Goal: Information Seeking & Learning: Learn about a topic

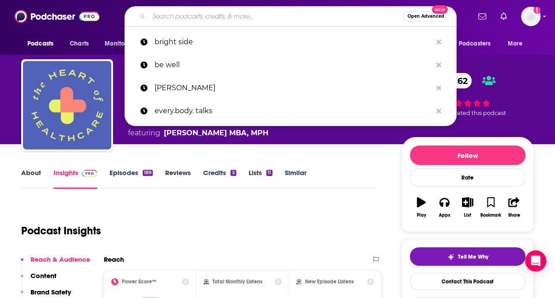
click at [210, 14] on input "Search podcasts, credits, & more..." at bounding box center [276, 16] width 255 height 14
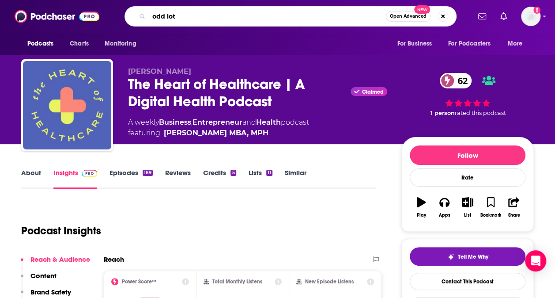
type input "odd lots"
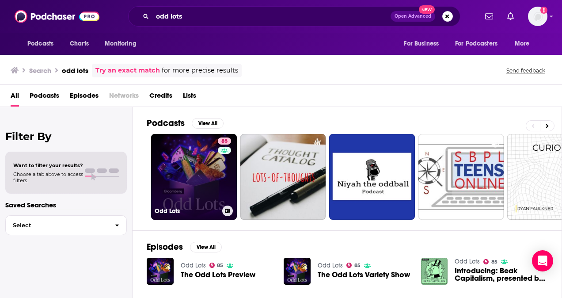
click at [191, 164] on link "85 Odd Lots" at bounding box center [194, 177] width 86 height 86
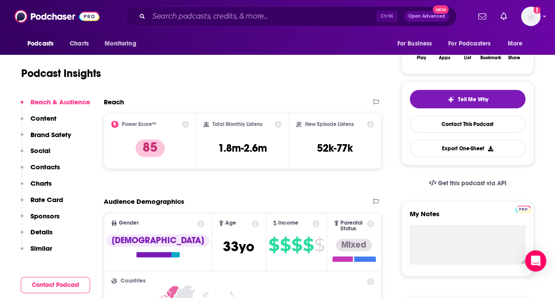
scroll to position [170, 0]
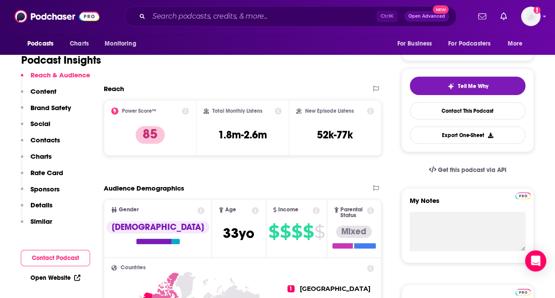
click at [41, 220] on p "Similar" at bounding box center [41, 221] width 22 height 8
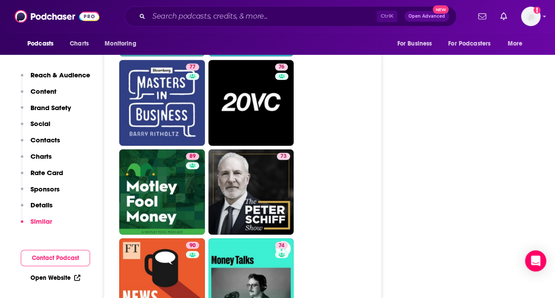
scroll to position [2810, 0]
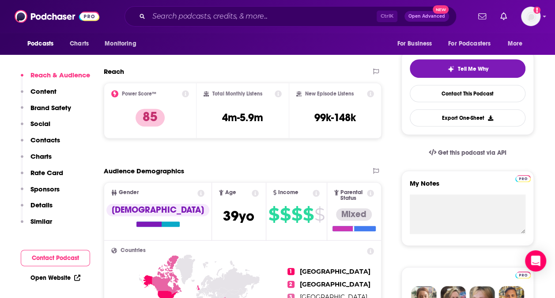
scroll to position [220, 0]
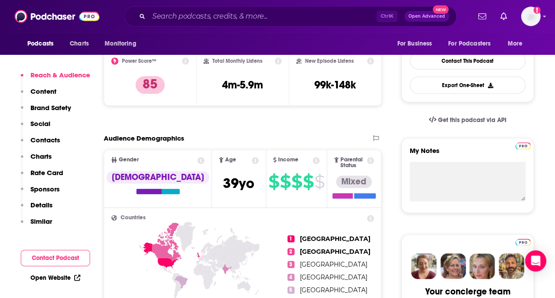
click at [47, 224] on p "Similar" at bounding box center [41, 221] width 22 height 8
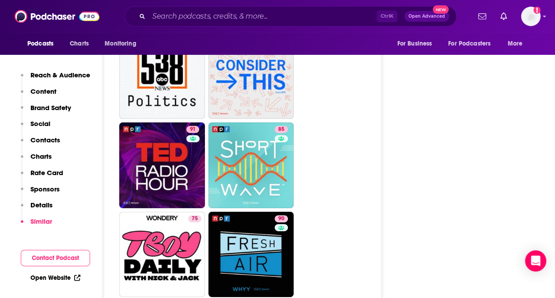
scroll to position [2916, 0]
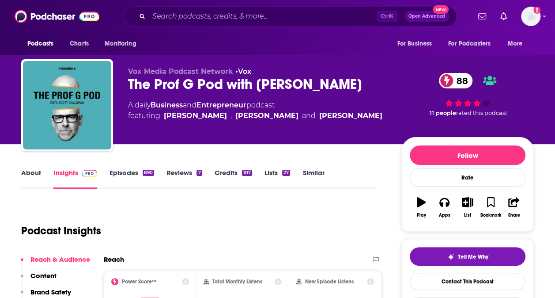
click at [127, 170] on link "Episodes 890" at bounding box center [131, 178] width 45 height 20
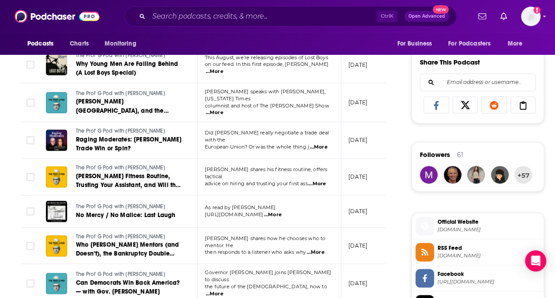
scroll to position [677, 0]
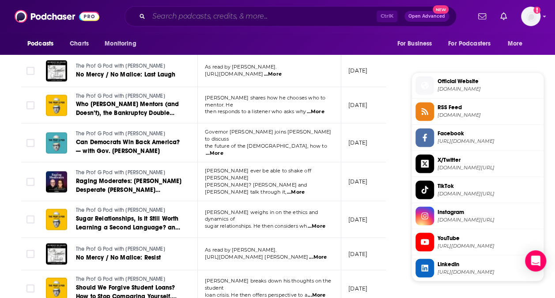
click at [167, 16] on input "Search podcasts, credits, & more..." at bounding box center [263, 16] width 228 height 14
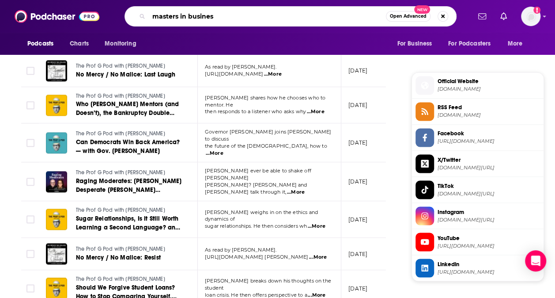
type input "masters in business"
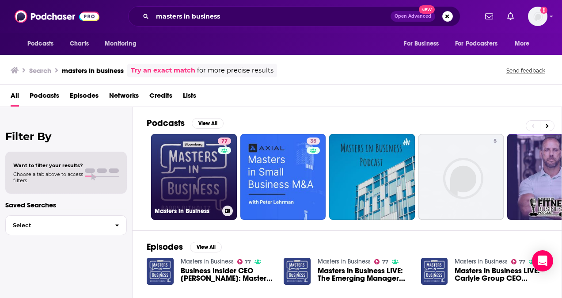
click at [175, 175] on link "77 Masters in Business" at bounding box center [194, 177] width 86 height 86
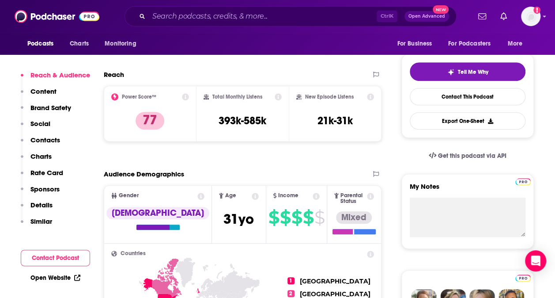
click at [37, 219] on p "Similar" at bounding box center [41, 221] width 22 height 8
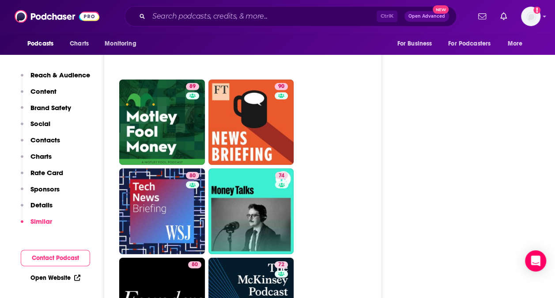
scroll to position [2946, 0]
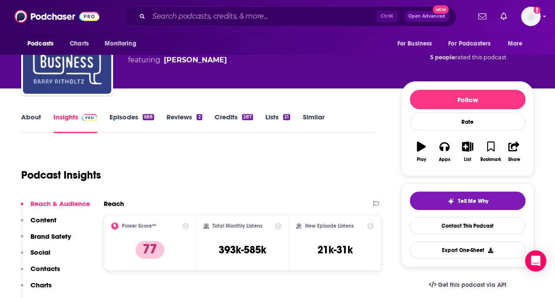
scroll to position [59, 0]
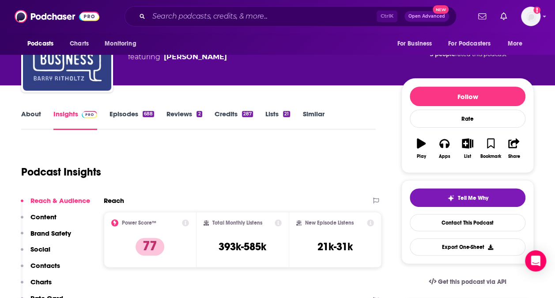
click at [125, 113] on link "Episodes 688" at bounding box center [131, 119] width 45 height 20
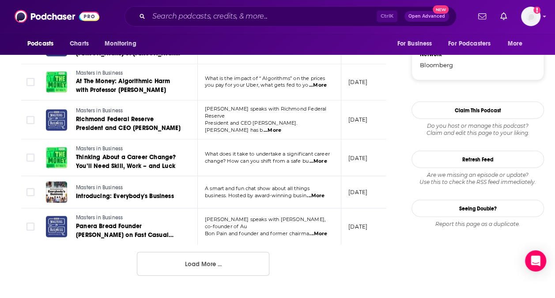
scroll to position [929, 0]
click at [215, 251] on button "Load More ..." at bounding box center [203, 263] width 132 height 24
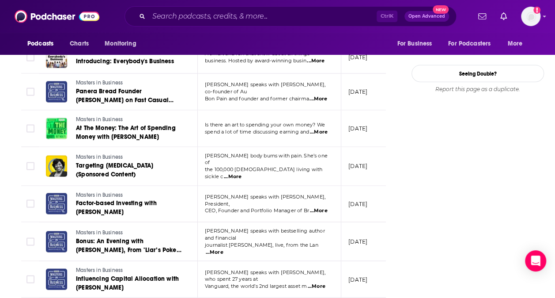
scroll to position [1063, 0]
click at [321, 282] on span "...More" at bounding box center [317, 285] width 18 height 7
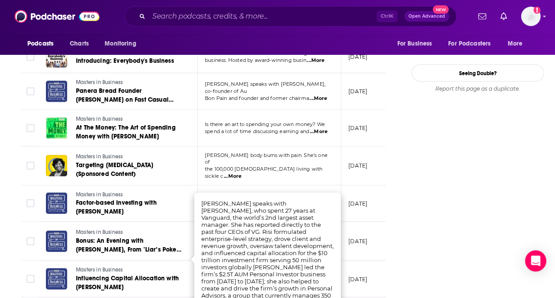
click at [435, 250] on div "Follow Rate Play Apps List Bookmark Share Tell Me Why Contact This Podcast Expo…" at bounding box center [477, 74] width 132 height 2001
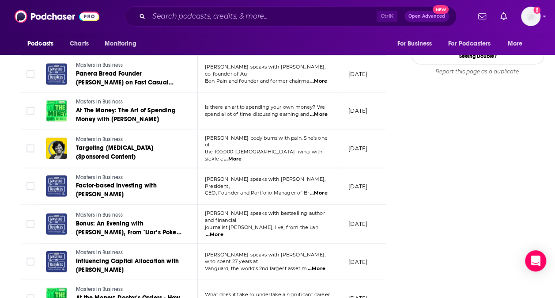
scroll to position [1081, 0]
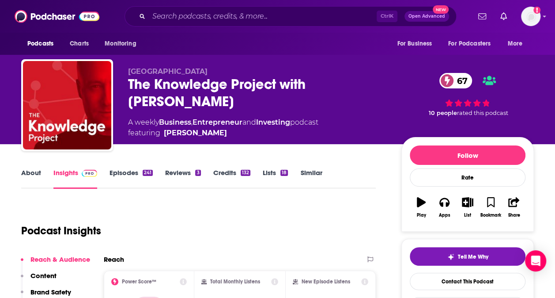
click at [138, 174] on link "Episodes 241" at bounding box center [130, 178] width 43 height 20
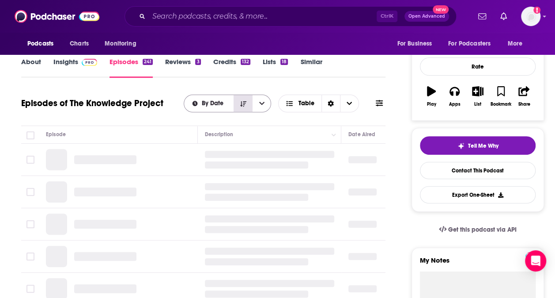
scroll to position [111, 0]
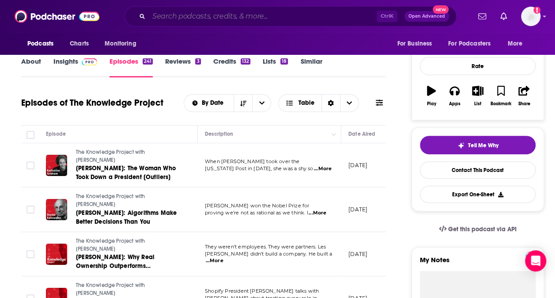
click at [182, 16] on input "Search podcasts, credits, & more..." at bounding box center [263, 16] width 228 height 14
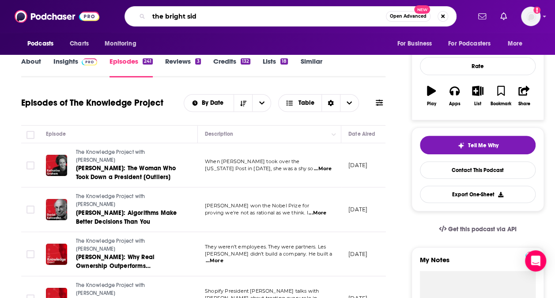
type input "the bright side"
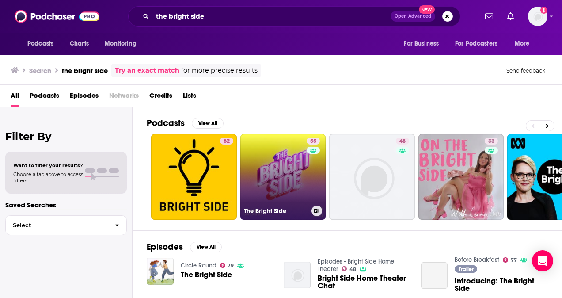
click at [272, 166] on link "55 The Bright Side" at bounding box center [283, 177] width 86 height 86
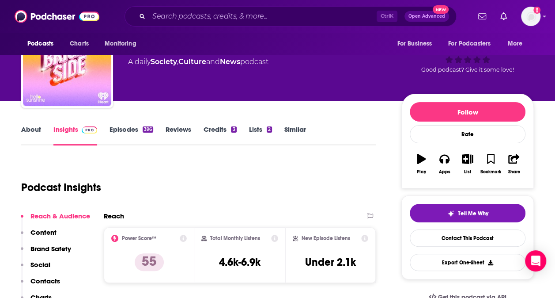
scroll to position [60, 0]
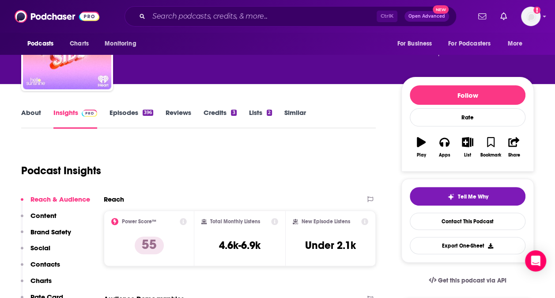
click at [238, 242] on h3 "4.6k-6.9k" at bounding box center [240, 244] width 42 height 13
click at [238, 242] on h3 "4.6k-6.9k" at bounding box center [243, 244] width 42 height 13
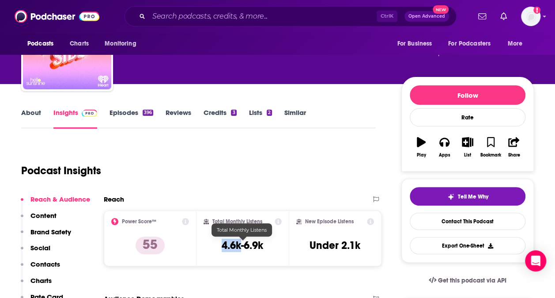
click at [238, 242] on h3 "4.6k-6.9k" at bounding box center [243, 244] width 42 height 13
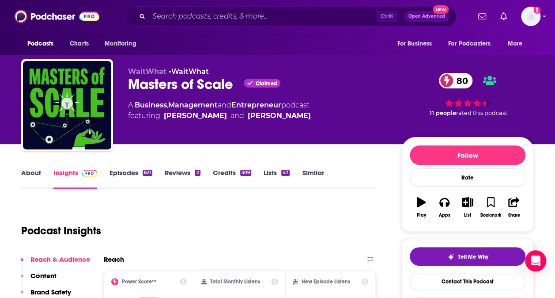
click at [130, 169] on link "Episodes 621" at bounding box center [130, 178] width 43 height 20
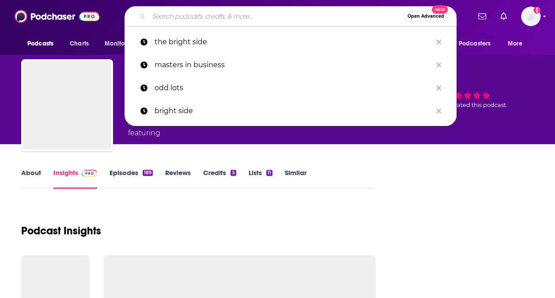
type input "Next Question with [PERSON_NAME]"
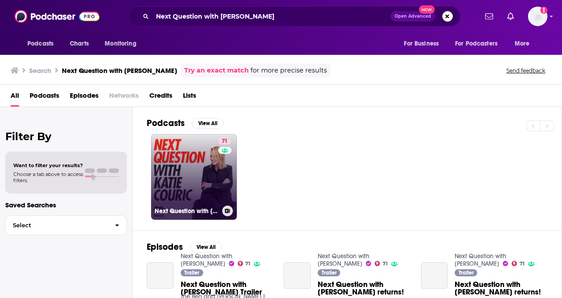
click at [183, 165] on link "71 Next Question with [PERSON_NAME]" at bounding box center [194, 177] width 86 height 86
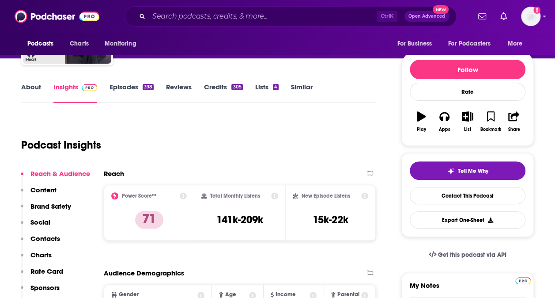
scroll to position [87, 0]
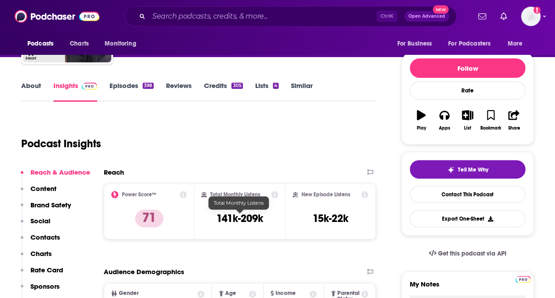
click at [260, 221] on h3 "141k-209k" at bounding box center [239, 217] width 47 height 13
copy div "141k-209k"
